Goal: Transaction & Acquisition: Download file/media

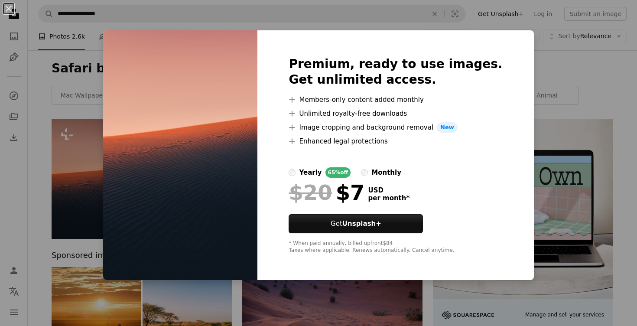
click at [415, 32] on div "Premium, ready to use images. Get unlimited access. A plus sign Members-only co…" at bounding box center [395, 155] width 276 height 250
click at [9, 6] on button "An X shape" at bounding box center [8, 8] width 10 height 10
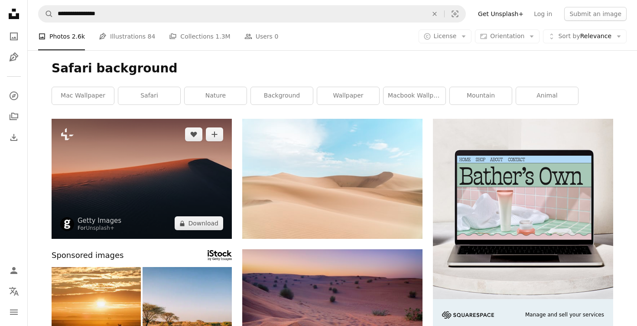
click at [169, 180] on img at bounding box center [142, 179] width 180 height 120
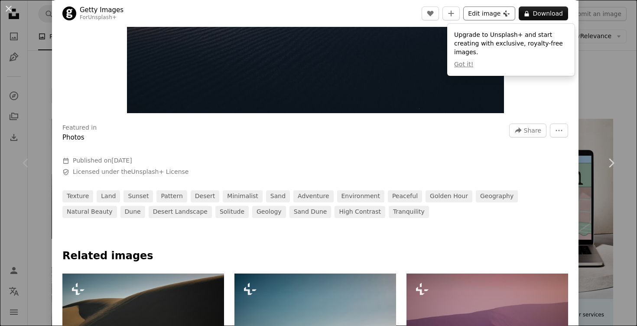
scroll to position [192, 0]
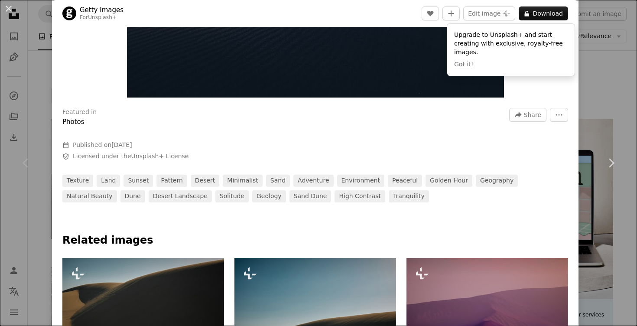
click at [595, 81] on div "An X shape Chevron left Chevron right Getty Images For Unsplash+ A heart A plus…" at bounding box center [318, 163] width 637 height 326
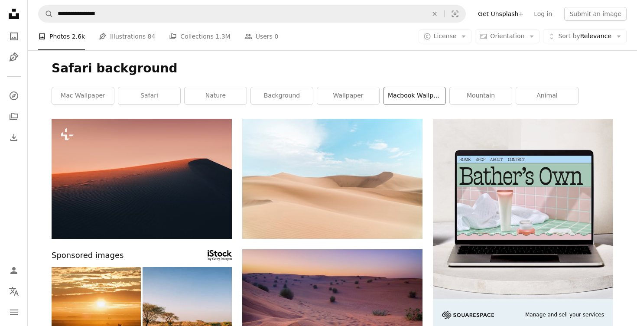
click at [403, 94] on link "macbook wallpaper" at bounding box center [414, 95] width 62 height 17
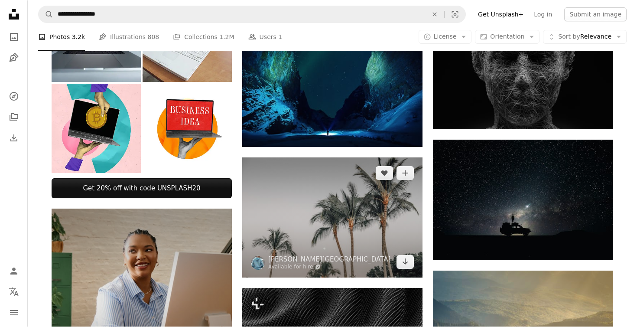
scroll to position [337, 0]
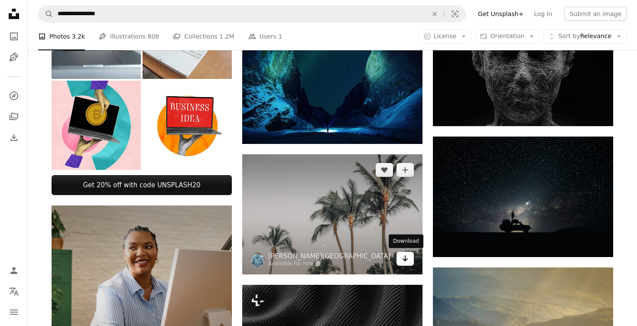
click at [403, 264] on link "Arrow pointing down" at bounding box center [404, 259] width 17 height 14
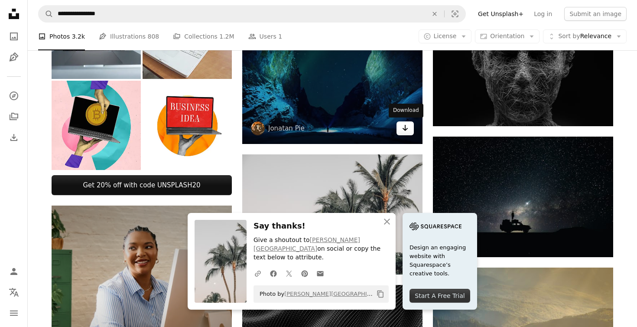
click at [407, 130] on icon "Arrow pointing down" at bounding box center [405, 128] width 7 height 10
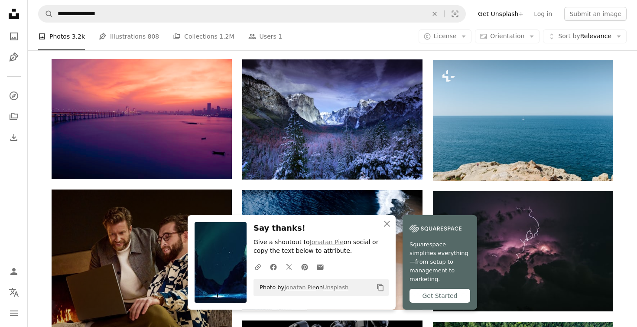
scroll to position [672, 0]
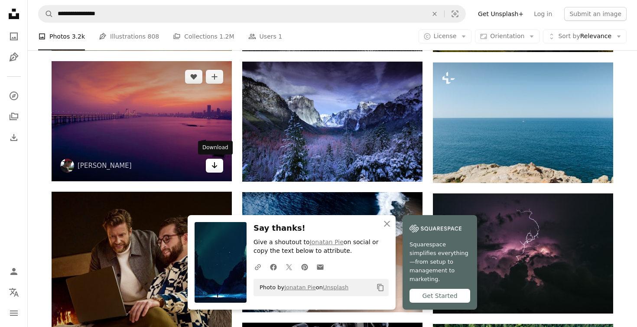
click at [217, 165] on icon "Arrow pointing down" at bounding box center [214, 165] width 7 height 10
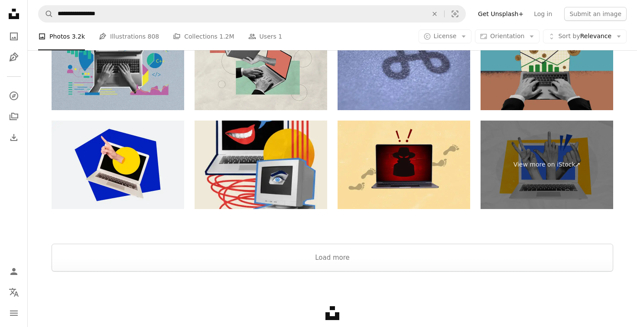
scroll to position [1254, 0]
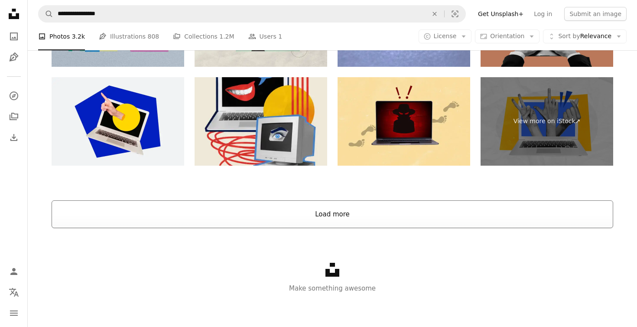
click at [381, 212] on button "Load more" at bounding box center [332, 214] width 561 height 28
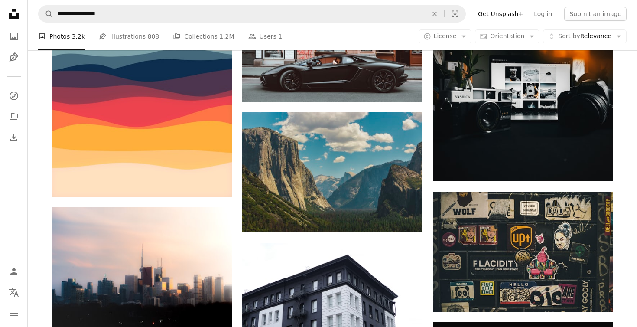
scroll to position [6712, 0]
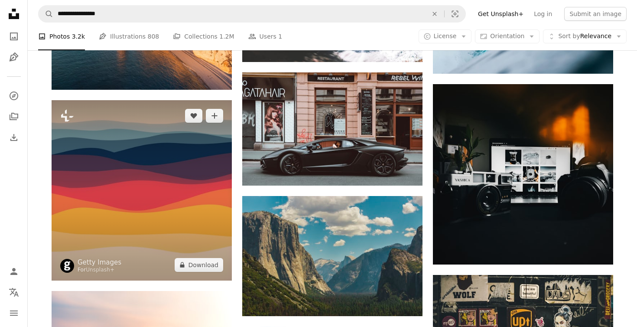
click at [173, 216] on img at bounding box center [142, 190] width 180 height 180
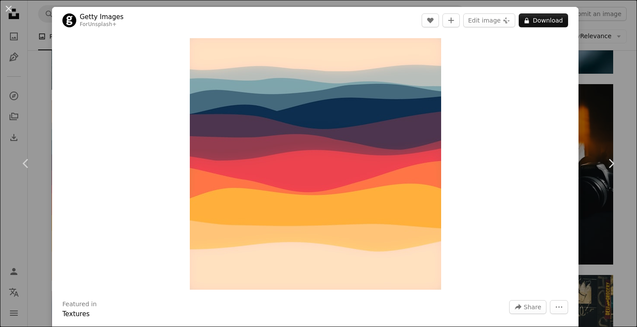
click at [13, 114] on div "An X shape Chevron left Chevron right Getty Images For Unsplash+ A heart A plus…" at bounding box center [318, 163] width 637 height 327
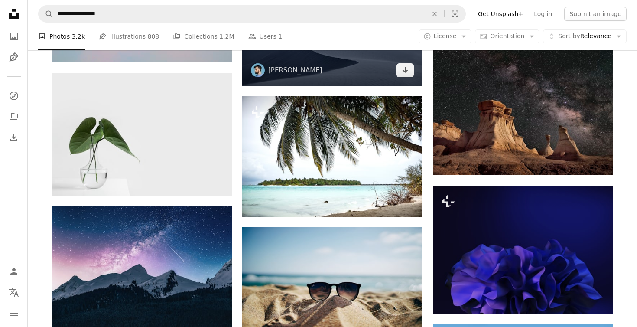
scroll to position [7960, 0]
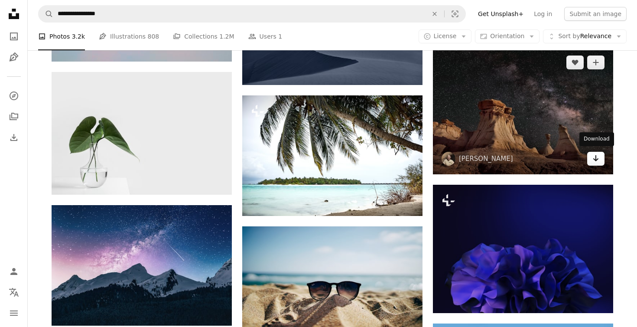
click at [596, 154] on icon "Arrow pointing down" at bounding box center [595, 158] width 7 height 10
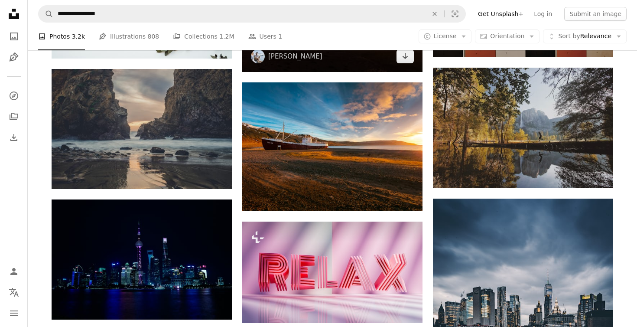
scroll to position [8884, 0]
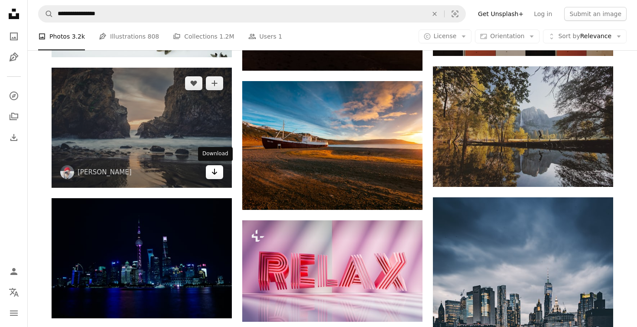
click at [216, 172] on icon "Arrow pointing down" at bounding box center [214, 171] width 7 height 10
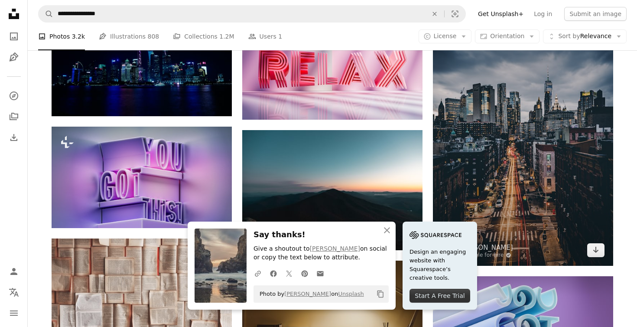
scroll to position [9086, 0]
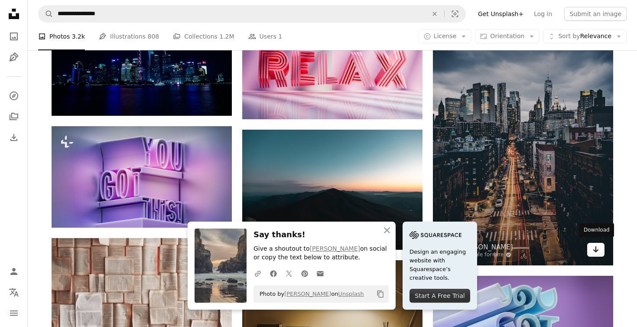
click at [592, 244] on icon "Arrow pointing down" at bounding box center [595, 249] width 7 height 10
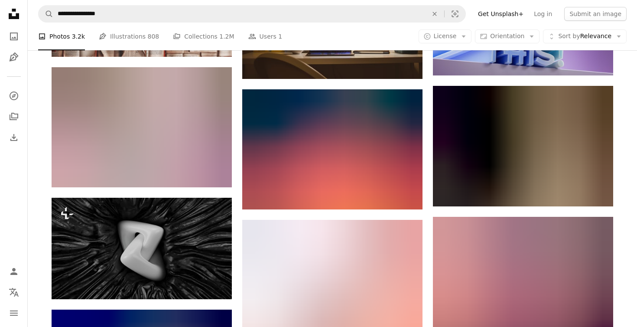
scroll to position [9387, 0]
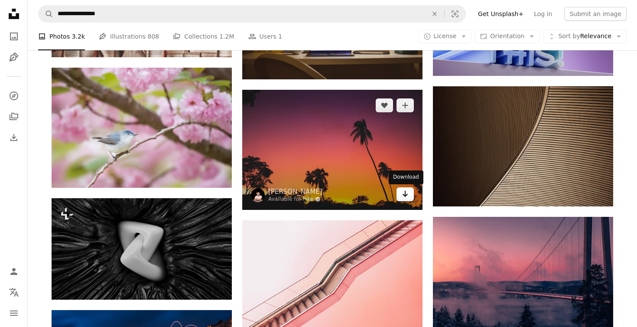
click at [408, 193] on icon "Arrow pointing down" at bounding box center [405, 193] width 7 height 10
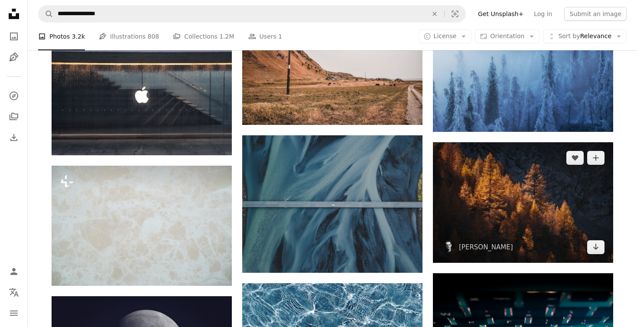
scroll to position [31877, 0]
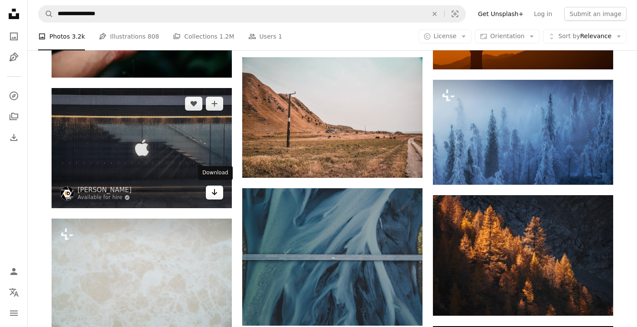
click at [214, 192] on icon "Arrow pointing down" at bounding box center [214, 192] width 7 height 10
